Goal: Task Accomplishment & Management: Manage account settings

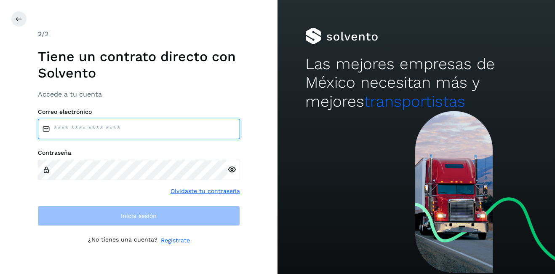
type input "**********"
click at [121, 129] on input "**********" at bounding box center [139, 129] width 202 height 20
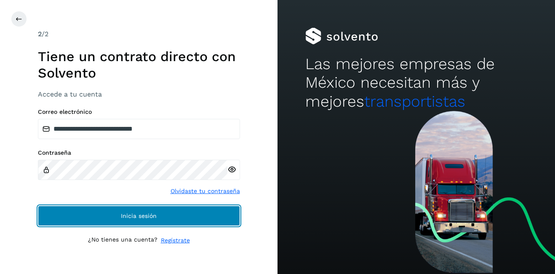
click at [153, 209] on button "Inicia sesión" at bounding box center [139, 216] width 202 height 20
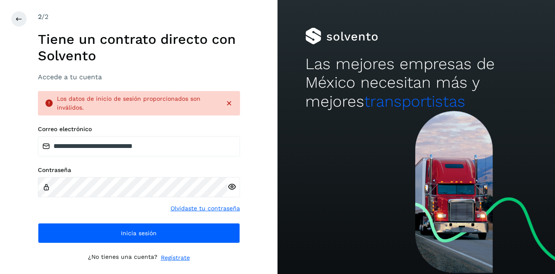
click at [16, 10] on div "**********" at bounding box center [139, 137] width 278 height 274
click at [16, 13] on button at bounding box center [19, 19] width 16 height 16
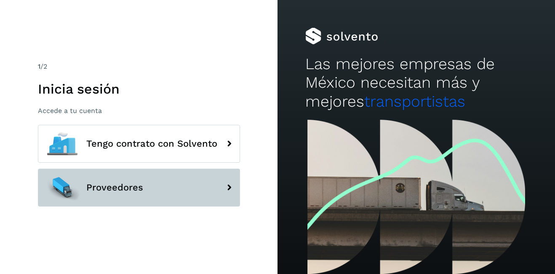
click at [137, 185] on span "Proveedores" at bounding box center [114, 187] width 57 height 10
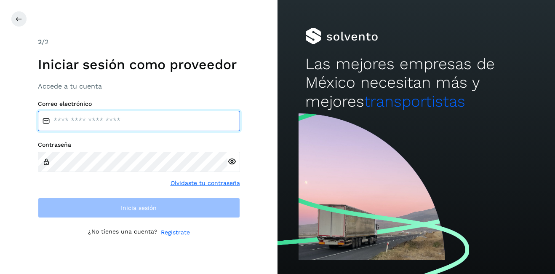
type input "**********"
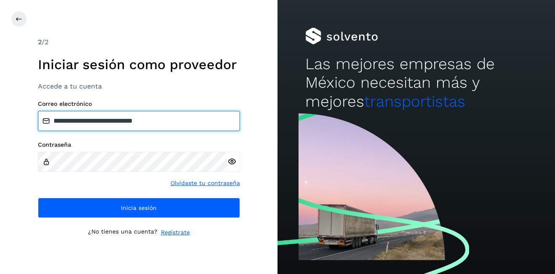
click at [107, 115] on input "**********" at bounding box center [139, 121] width 202 height 20
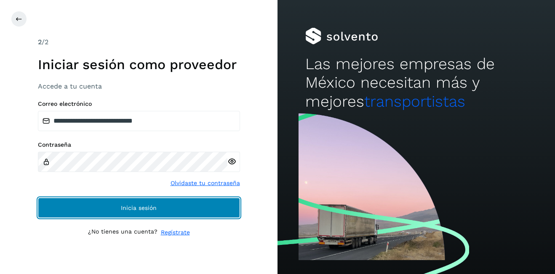
click at [153, 208] on span "Inicia sesión" at bounding box center [139, 208] width 36 height 6
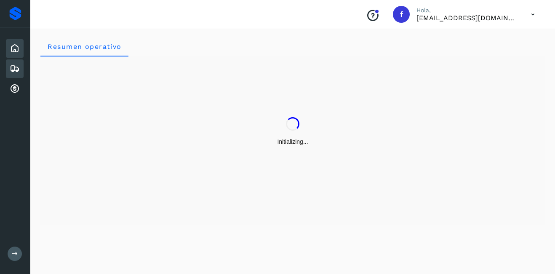
click at [10, 70] on icon at bounding box center [15, 69] width 10 height 10
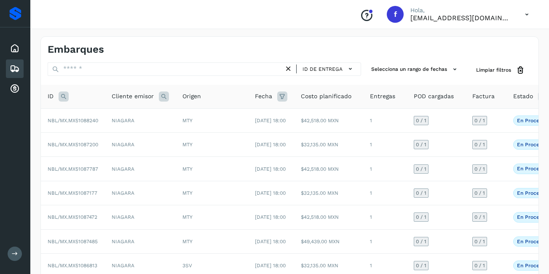
click at [63, 96] on icon at bounding box center [64, 96] width 10 height 10
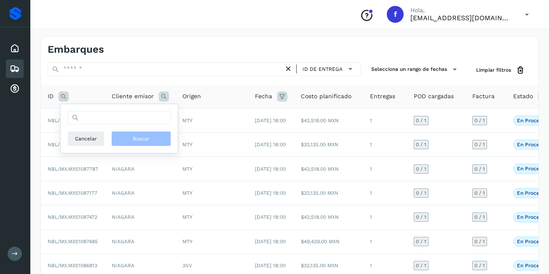
click at [85, 124] on div "Cancelar Buscar" at bounding box center [119, 128] width 104 height 35
drag, startPoint x: 86, startPoint y: 120, endPoint x: 103, endPoint y: 88, distance: 36.6
click at [87, 120] on input "text" at bounding box center [119, 117] width 104 height 13
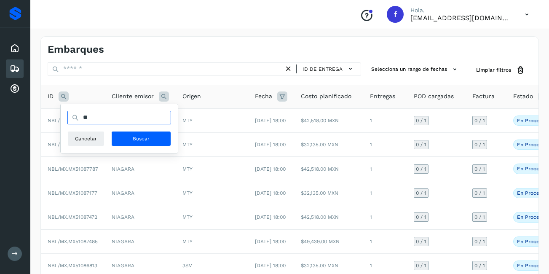
type input "*"
type input "**********"
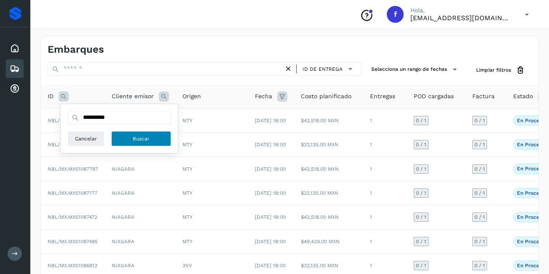
click at [154, 136] on button "Buscar" at bounding box center [141, 138] width 60 height 15
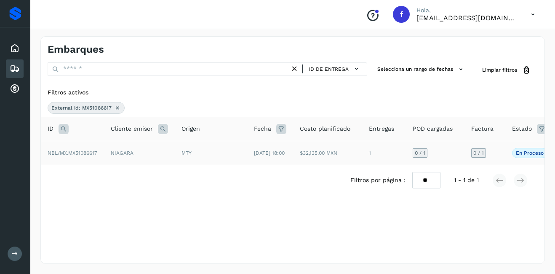
click at [173, 156] on td "NIAGARA" at bounding box center [139, 153] width 71 height 24
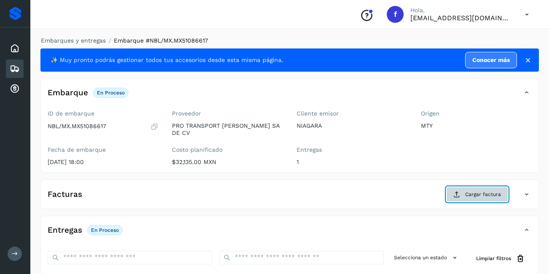
click at [476, 190] on span "Cargar factura" at bounding box center [483, 194] width 36 height 8
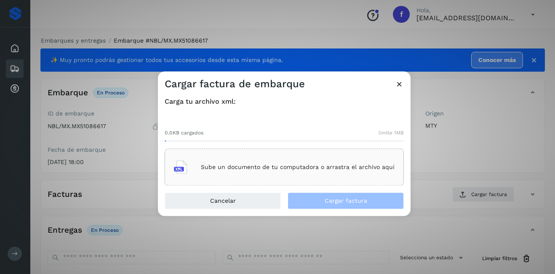
click at [219, 164] on p "Sube un documento de tu computadora o arrastra el archivo aquí" at bounding box center [298, 166] width 194 height 7
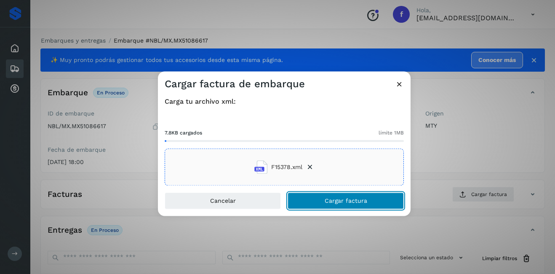
click at [365, 203] on span "Cargar factura" at bounding box center [346, 201] width 43 height 6
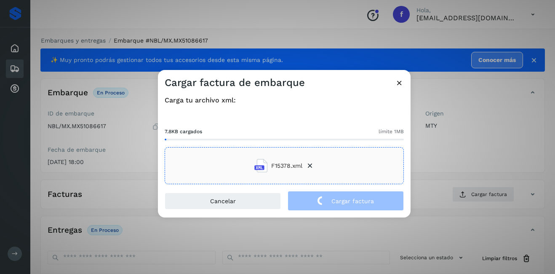
click at [482, 156] on div "Cargar factura de embarque Carga tu archivo xml: 7.8KB cargados límite 1MB F153…" at bounding box center [277, 137] width 555 height 274
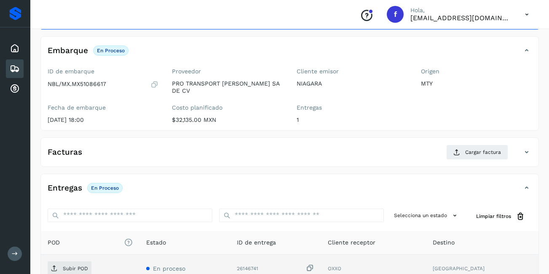
scroll to position [127, 0]
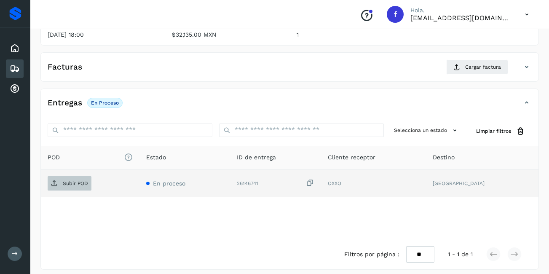
click at [63, 180] on p "Subir POD" at bounding box center [75, 183] width 25 height 6
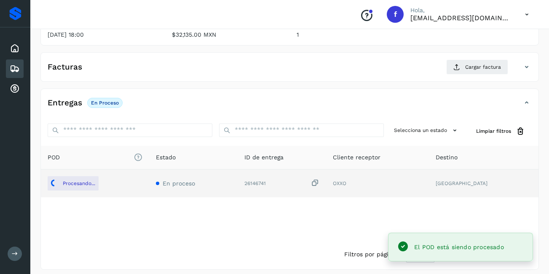
scroll to position [0, 0]
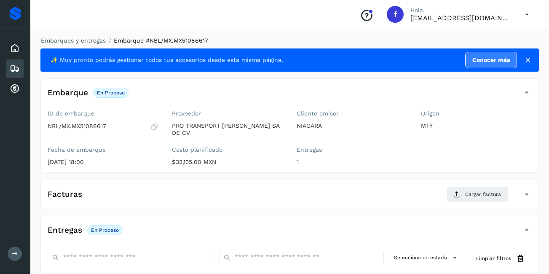
click at [12, 68] on icon at bounding box center [15, 69] width 10 height 10
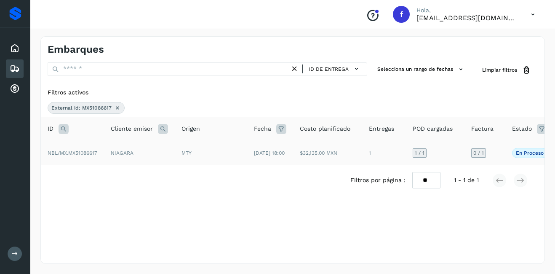
click at [529, 153] on p "En proceso" at bounding box center [530, 153] width 28 height 6
click at [369, 157] on td "1" at bounding box center [384, 153] width 44 height 24
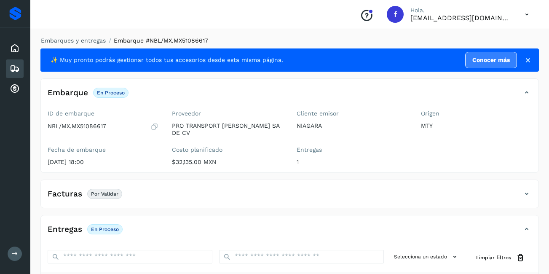
click at [12, 69] on icon at bounding box center [15, 69] width 10 height 10
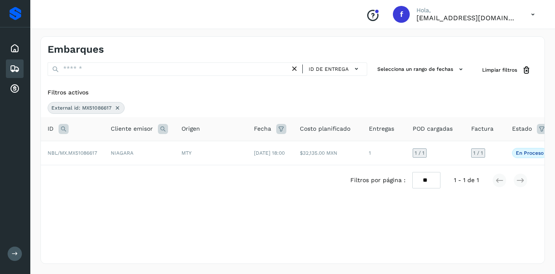
click at [114, 110] on div "External id: MX51086617" at bounding box center [86, 108] width 77 height 12
click at [117, 109] on icon at bounding box center [117, 107] width 7 height 7
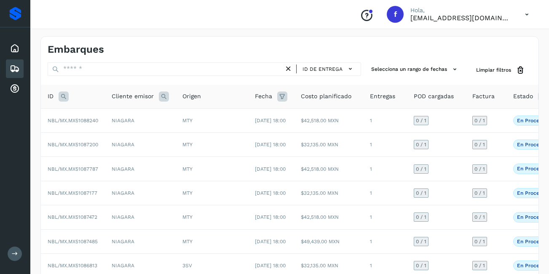
click at [64, 96] on icon at bounding box center [64, 96] width 10 height 10
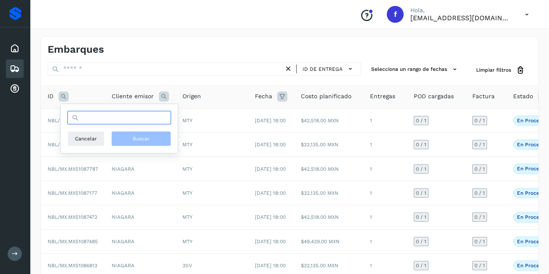
click at [122, 121] on input "text" at bounding box center [119, 117] width 104 height 13
type input "**********"
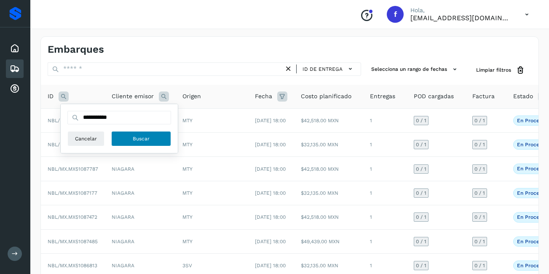
click at [148, 137] on span "Buscar" at bounding box center [141, 139] width 17 height 8
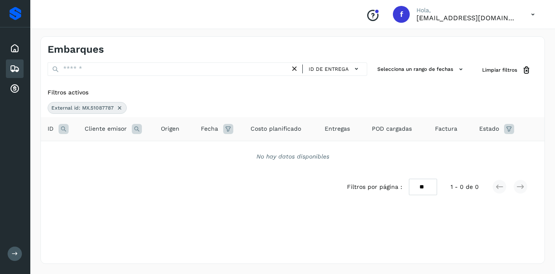
click at [122, 107] on div "External id: MX.51087787" at bounding box center [87, 108] width 79 height 12
click at [121, 107] on icon at bounding box center [119, 107] width 7 height 7
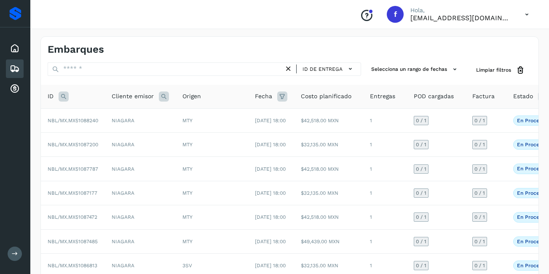
click at [133, 102] on th "Cliente emisor" at bounding box center [140, 97] width 71 height 24
click at [62, 94] on icon at bounding box center [64, 96] width 10 height 10
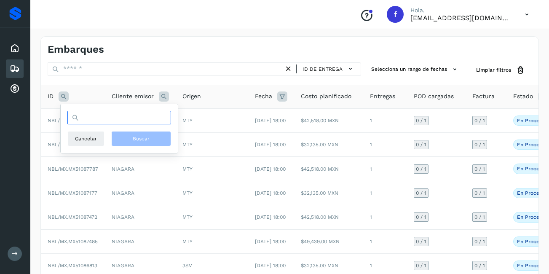
click at [131, 121] on input "text" at bounding box center [119, 117] width 104 height 13
type input "**********"
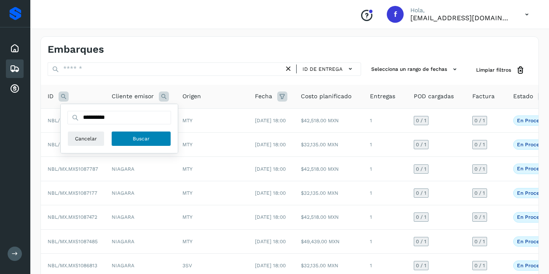
click at [136, 135] on span "Buscar" at bounding box center [141, 139] width 17 height 8
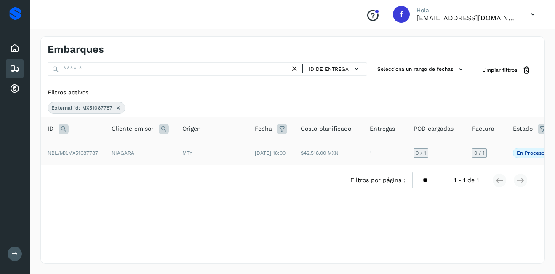
click at [135, 158] on td "NIAGARA" at bounding box center [140, 153] width 71 height 24
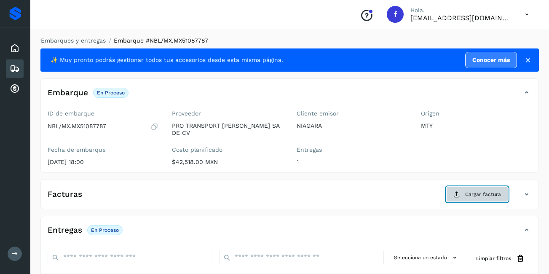
click at [470, 190] on span "Cargar factura" at bounding box center [483, 194] width 36 height 8
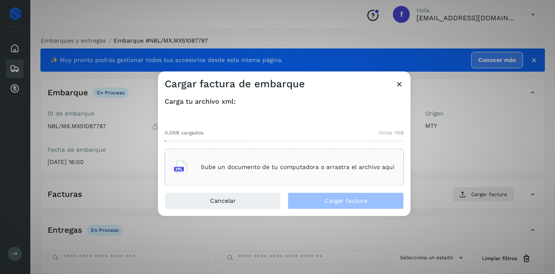
click at [277, 174] on div "Sube un documento de tu computadora o arrastra el archivo aquí" at bounding box center [284, 167] width 221 height 23
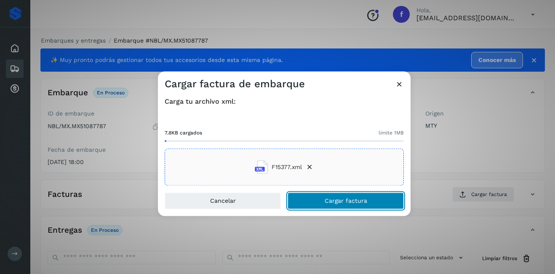
click at [364, 202] on span "Cargar factura" at bounding box center [346, 201] width 43 height 6
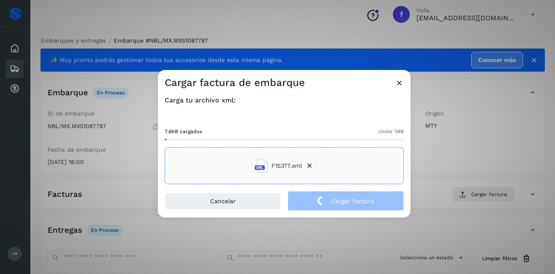
click at [457, 155] on div "Cargar factura de embarque Carga tu archivo xml: 7.8KB cargados límite 1MB F153…" at bounding box center [277, 137] width 555 height 274
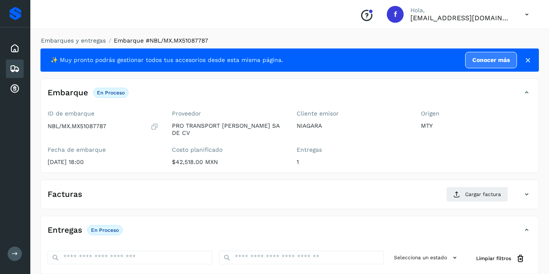
scroll to position [127, 0]
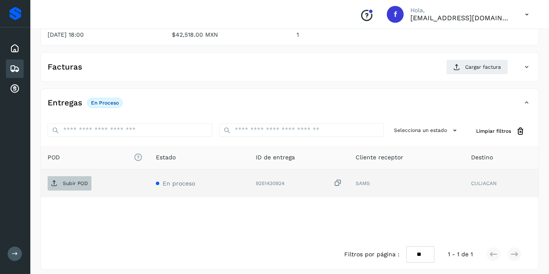
click at [79, 182] on span "Subir POD" at bounding box center [70, 183] width 44 height 13
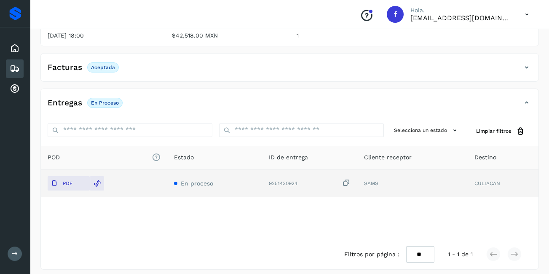
scroll to position [0, 0]
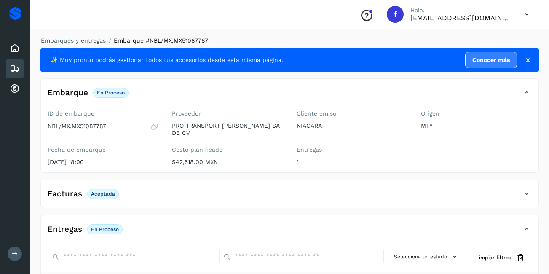
click at [16, 65] on main "Proveedores Inicio Embarques Cuentas por cobrar Salir Conoce nuestros beneficio…" at bounding box center [274, 203] width 549 height 406
click at [12, 50] on icon at bounding box center [15, 48] width 10 height 10
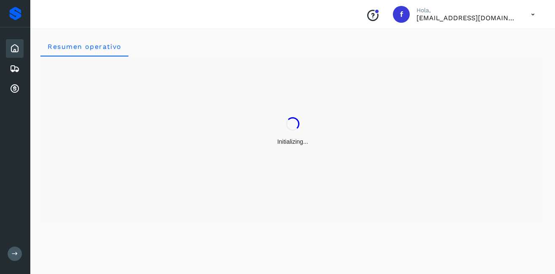
click at [11, 51] on icon at bounding box center [15, 48] width 10 height 10
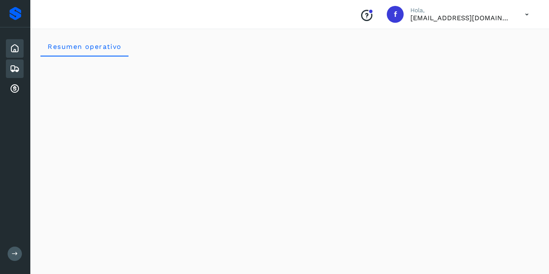
click at [18, 67] on icon at bounding box center [15, 69] width 10 height 10
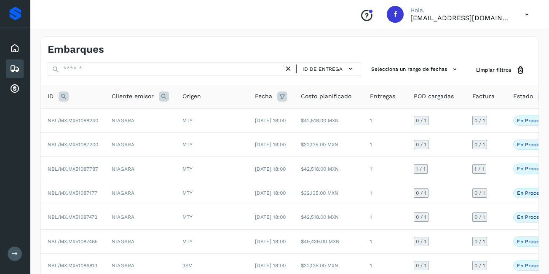
click at [64, 96] on icon at bounding box center [64, 96] width 10 height 10
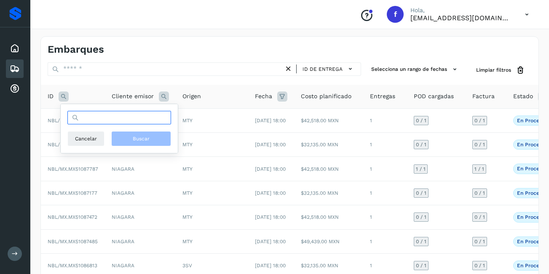
click at [110, 118] on input "text" at bounding box center [119, 117] width 104 height 13
type input "**********"
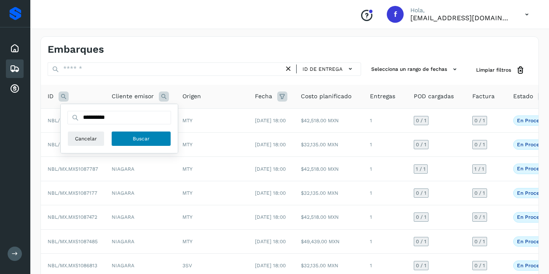
click at [157, 141] on button "Buscar" at bounding box center [141, 138] width 60 height 15
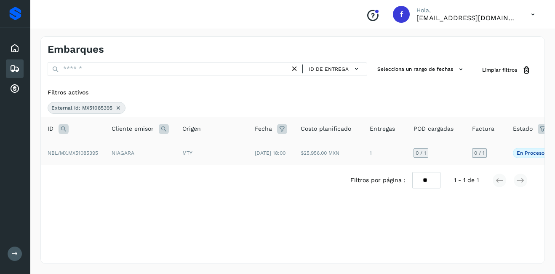
click at [90, 156] on span "NBL/MX.MX51085395" at bounding box center [73, 153] width 51 height 6
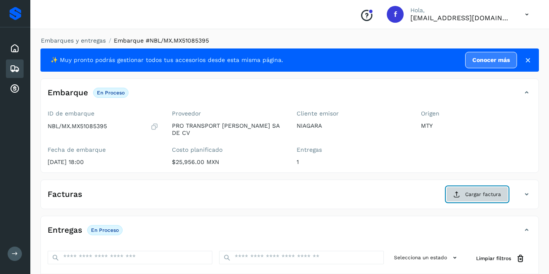
click at [471, 190] on span "Cargar factura" at bounding box center [483, 194] width 36 height 8
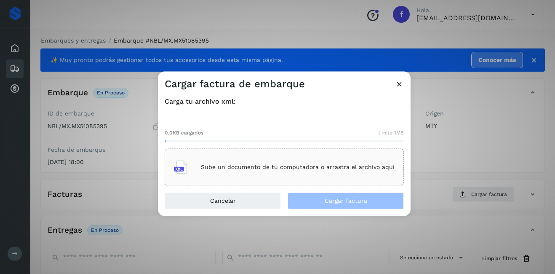
click at [241, 161] on div "Sube un documento de tu computadora o arrastra el archivo aquí" at bounding box center [284, 167] width 221 height 23
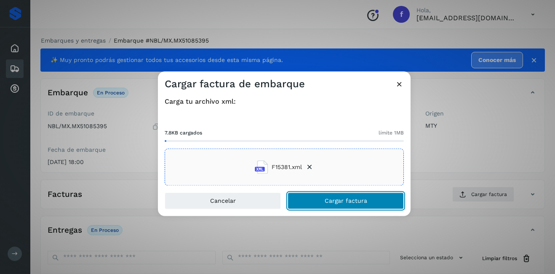
click at [349, 193] on button "Cargar factura" at bounding box center [346, 201] width 116 height 17
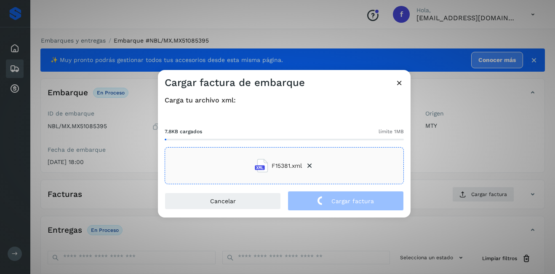
click at [452, 153] on div "Cargar factura de embarque Carga tu archivo xml: 7.8KB cargados límite 1MB F153…" at bounding box center [277, 137] width 555 height 274
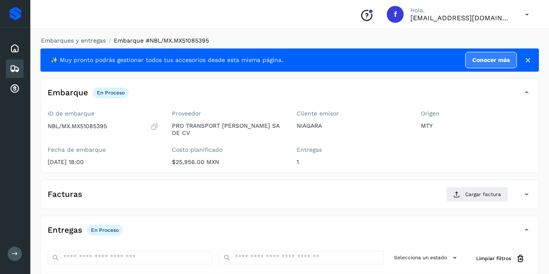
scroll to position [127, 0]
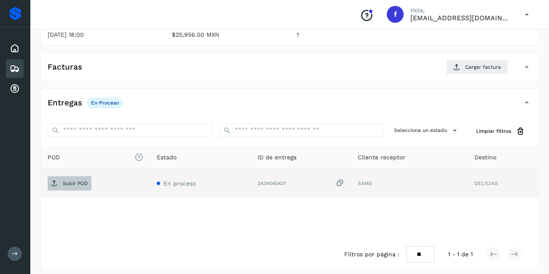
click at [77, 177] on span "Subir POD" at bounding box center [70, 183] width 44 height 13
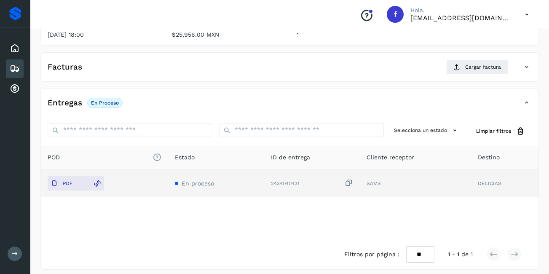
scroll to position [1, 0]
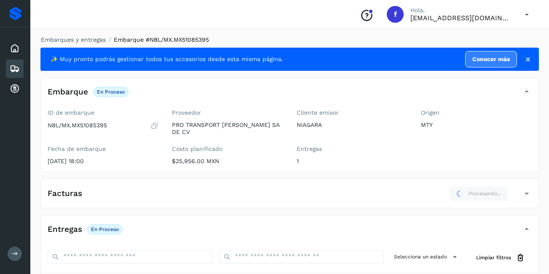
click at [15, 64] on icon at bounding box center [15, 69] width 10 height 10
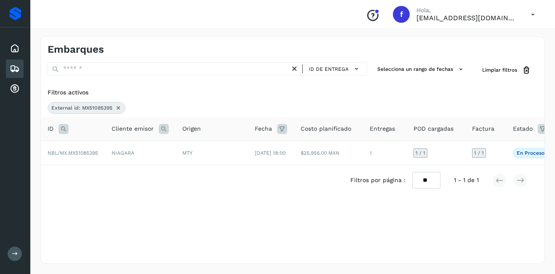
click at [102, 107] on span "External id: MX51085395" at bounding box center [81, 108] width 61 height 8
click at [107, 106] on span "External id: MX51085395" at bounding box center [81, 108] width 61 height 8
click at [120, 109] on icon at bounding box center [118, 107] width 7 height 7
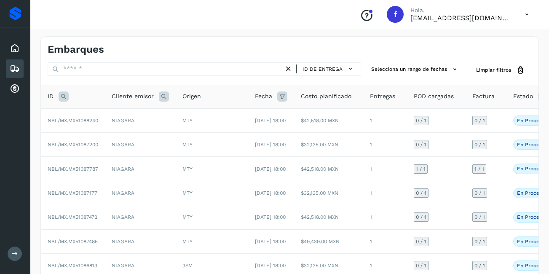
click at [57, 97] on div "ID" at bounding box center [73, 96] width 51 height 10
click at [63, 96] on icon at bounding box center [64, 96] width 10 height 10
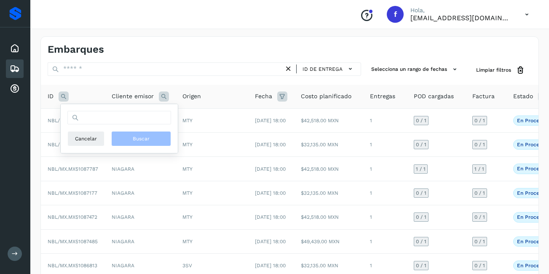
click at [103, 124] on div "Cancelar Buscar" at bounding box center [119, 128] width 104 height 35
click at [96, 123] on input "text" at bounding box center [119, 117] width 104 height 13
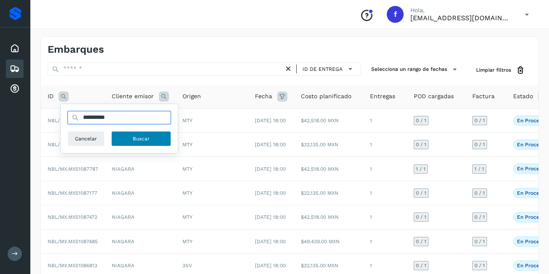
type input "**********"
click at [138, 133] on button "Buscar" at bounding box center [141, 138] width 60 height 15
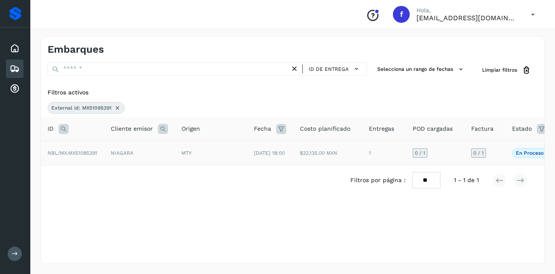
click at [102, 154] on td "NBL/MX.MX51085391" at bounding box center [72, 153] width 63 height 24
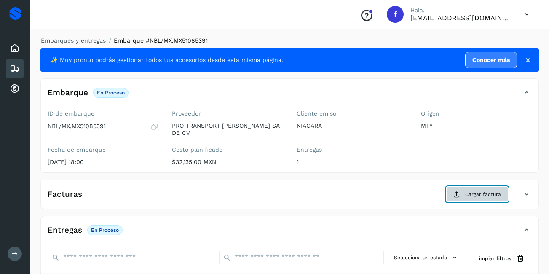
click at [480, 190] on span "Cargar factura" at bounding box center [483, 194] width 36 height 8
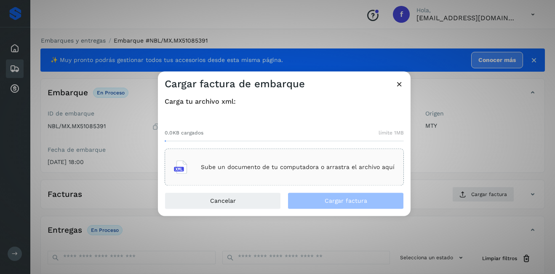
click at [275, 156] on div "Sube un documento de tu computadora o arrastra el archivo aquí" at bounding box center [284, 167] width 221 height 23
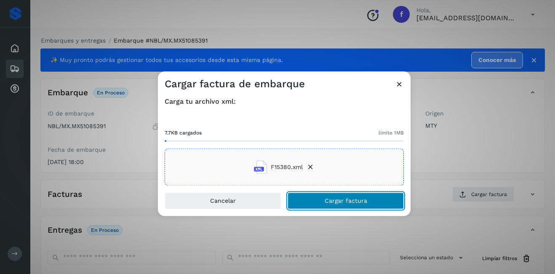
click at [363, 198] on span "Cargar factura" at bounding box center [346, 201] width 43 height 6
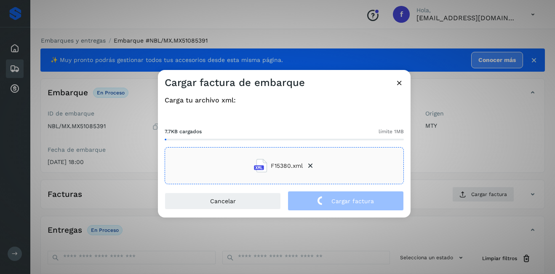
click at [479, 141] on div "Cargar factura de embarque Carga tu archivo xml: 7.7KB cargados límite 1MB F153…" at bounding box center [277, 137] width 555 height 274
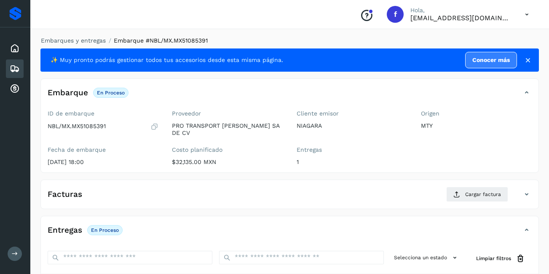
scroll to position [126, 0]
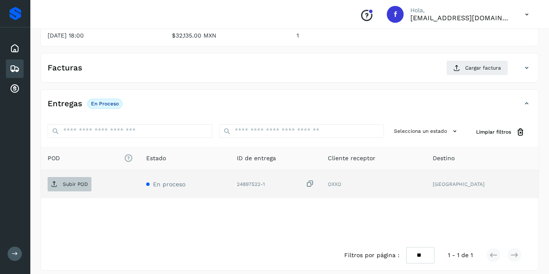
click at [65, 181] on p "Subir POD" at bounding box center [75, 184] width 25 height 6
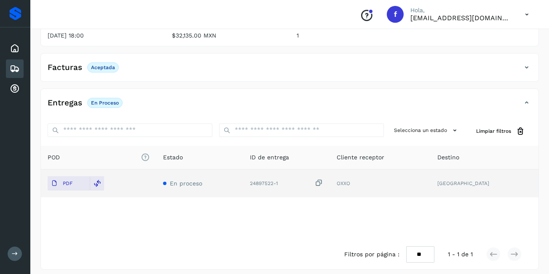
scroll to position [42, 0]
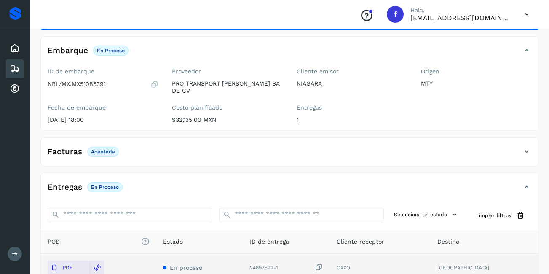
click at [13, 72] on icon at bounding box center [15, 69] width 10 height 10
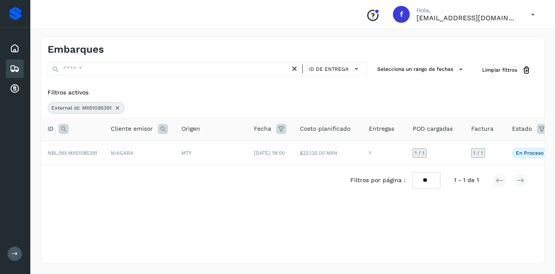
click at [120, 108] on icon at bounding box center [117, 107] width 7 height 7
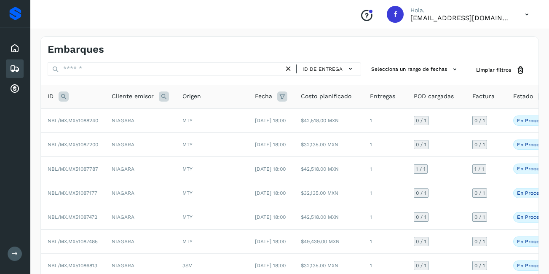
click at [163, 97] on icon at bounding box center [164, 96] width 10 height 10
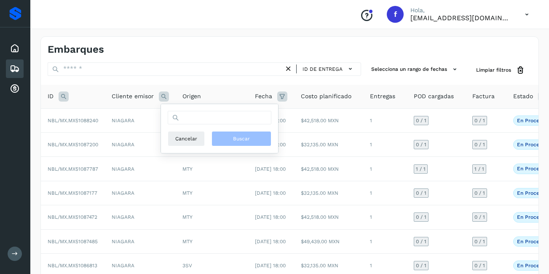
click at [62, 99] on icon at bounding box center [64, 96] width 10 height 10
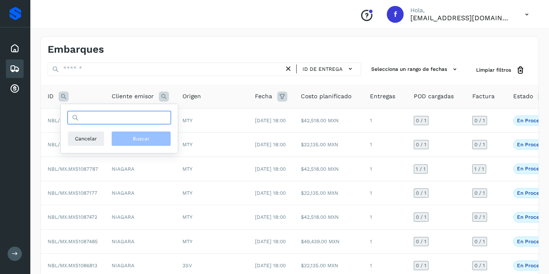
click at [96, 121] on input "text" at bounding box center [119, 117] width 104 height 13
type input "**********"
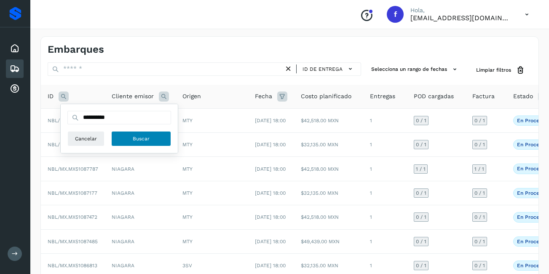
click at [146, 142] on span "Buscar" at bounding box center [141, 139] width 17 height 8
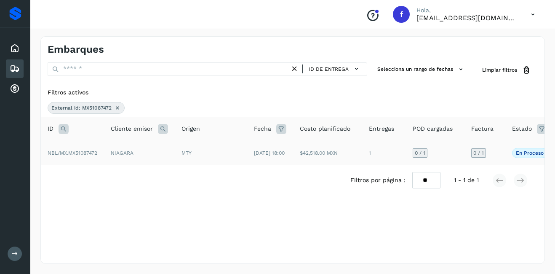
click at [96, 153] on span "NBL/MX.MX51087472" at bounding box center [73, 153] width 50 height 6
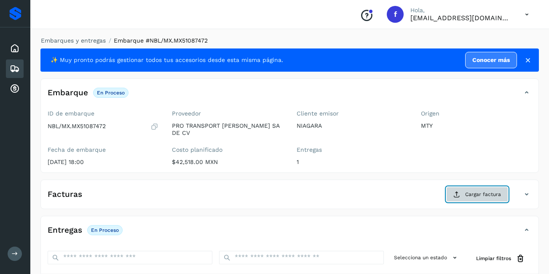
click at [464, 193] on button "Cargar factura" at bounding box center [477, 194] width 62 height 15
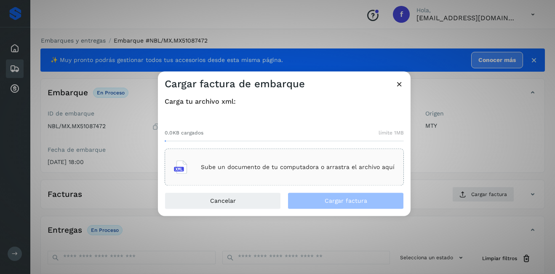
click at [214, 167] on p "Sube un documento de tu computadora o arrastra el archivo aquí" at bounding box center [298, 166] width 194 height 7
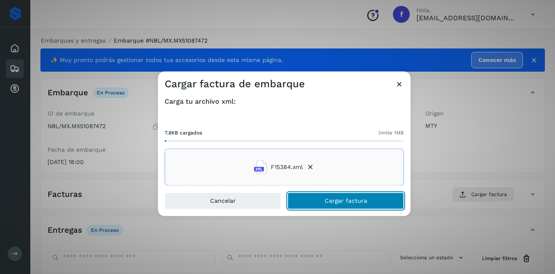
click at [382, 201] on button "Cargar factura" at bounding box center [346, 201] width 116 height 17
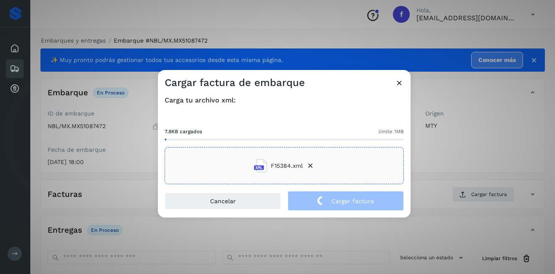
click at [430, 162] on div "Cargar factura de embarque Carga tu archivo xml: 7.8KB cargados límite 1MB F153…" at bounding box center [277, 137] width 555 height 274
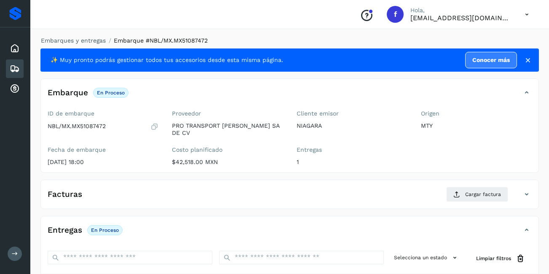
scroll to position [127, 0]
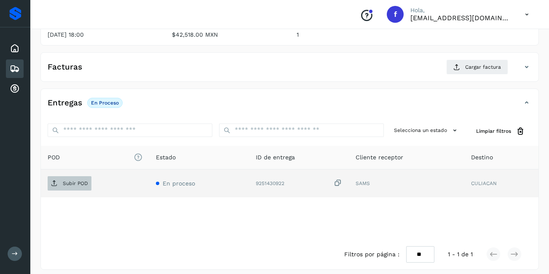
click at [74, 180] on p "Subir POD" at bounding box center [75, 183] width 25 height 6
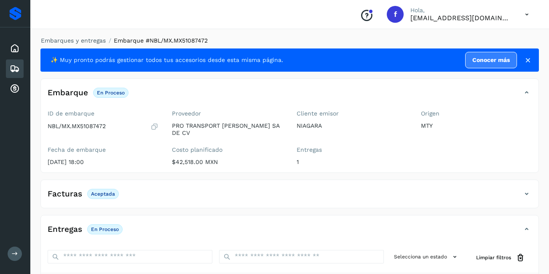
click at [16, 69] on icon at bounding box center [15, 69] width 10 height 10
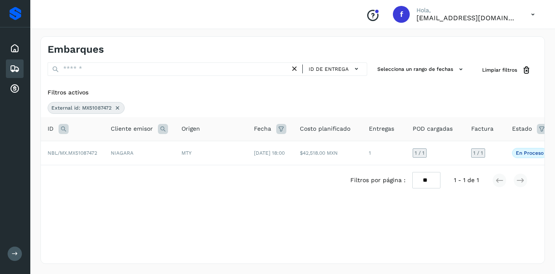
click at [112, 108] on div "External id: MX51087472" at bounding box center [86, 108] width 77 height 12
click at [116, 108] on icon at bounding box center [117, 107] width 7 height 7
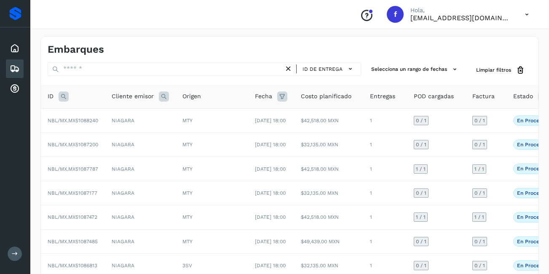
click at [60, 103] on th "ID" at bounding box center [73, 97] width 64 height 24
click at [62, 95] on icon at bounding box center [64, 96] width 10 height 10
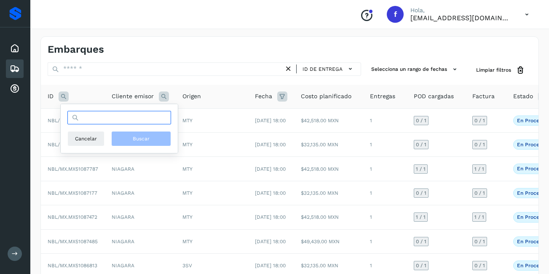
click at [118, 119] on input "text" at bounding box center [119, 117] width 104 height 13
type input "**********"
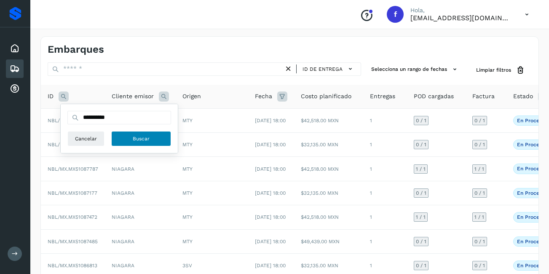
click at [142, 135] on span "Buscar" at bounding box center [141, 139] width 17 height 8
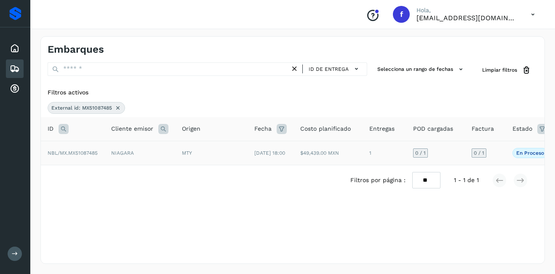
click at [113, 154] on td "NIAGARA" at bounding box center [139, 153] width 71 height 24
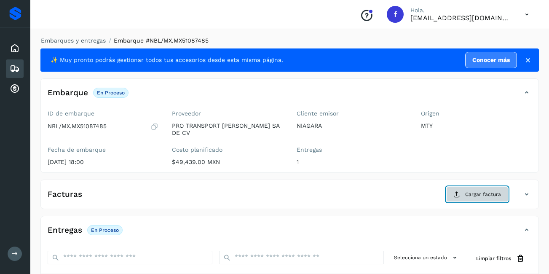
click at [477, 190] on span "Cargar factura" at bounding box center [483, 194] width 36 height 8
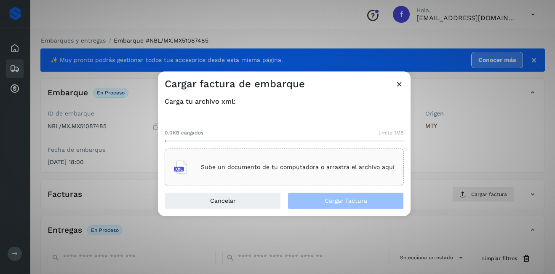
click at [250, 158] on div "Sube un documento de tu computadora o arrastra el archivo aquí" at bounding box center [284, 167] width 221 height 23
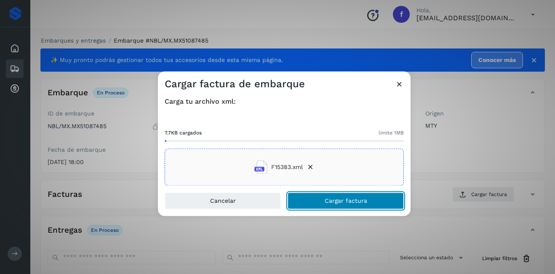
click at [366, 202] on span "Cargar factura" at bounding box center [346, 201] width 43 height 6
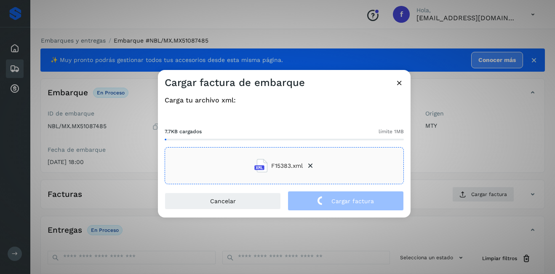
click at [456, 153] on div "Cargar factura de embarque Carga tu archivo xml: 7.7KB cargados límite 1MB F153…" at bounding box center [277, 137] width 555 height 274
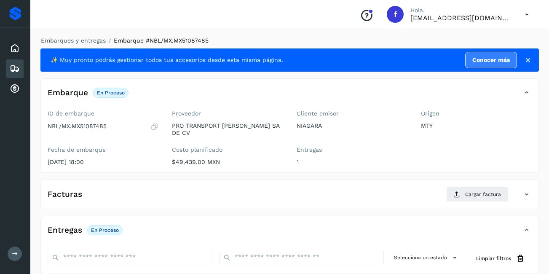
scroll to position [127, 0]
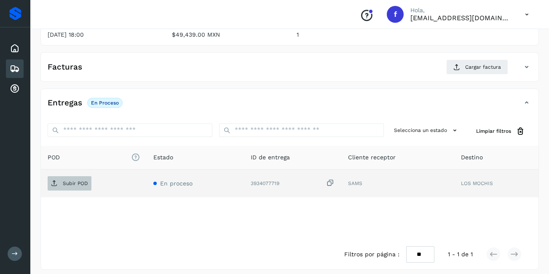
click at [60, 177] on span "Subir POD" at bounding box center [70, 183] width 44 height 13
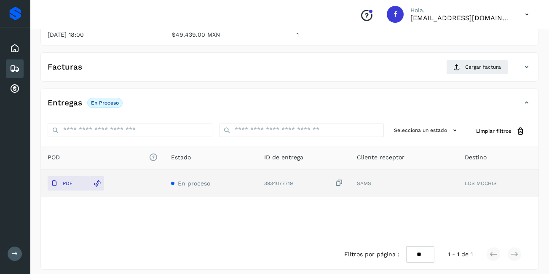
scroll to position [1, 0]
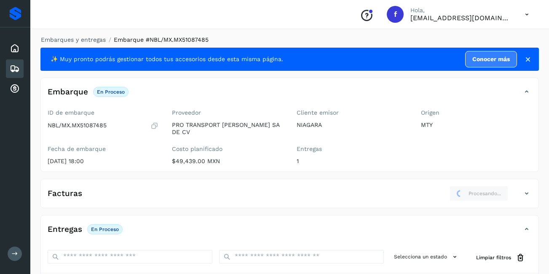
click at [315, 104] on div "Embarque En proceso Verifica el estado de la factura o entregas asociadas a est…" at bounding box center [290, 95] width 498 height 21
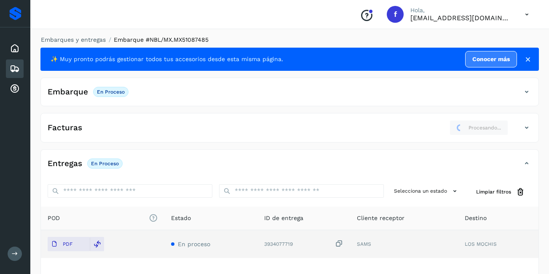
click at [527, 128] on icon at bounding box center [527, 128] width 10 height 10
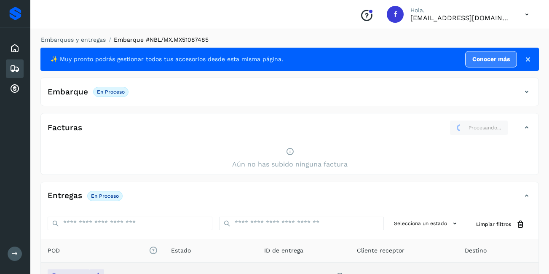
click at [530, 128] on icon at bounding box center [527, 128] width 10 height 10
